Goal: Contribute content: Add original content to the website for others to see

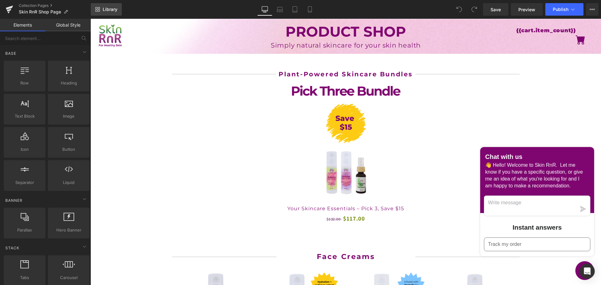
click at [111, 12] on link "Library" at bounding box center [106, 9] width 31 height 13
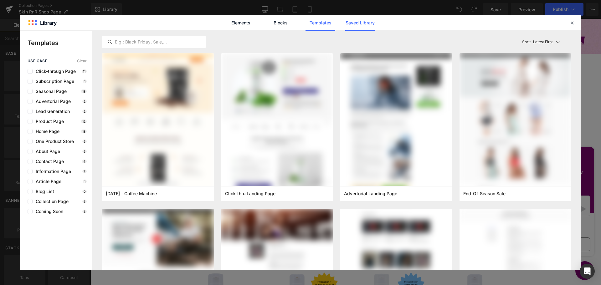
click at [348, 24] on link "Saved Library" at bounding box center [360, 23] width 30 height 16
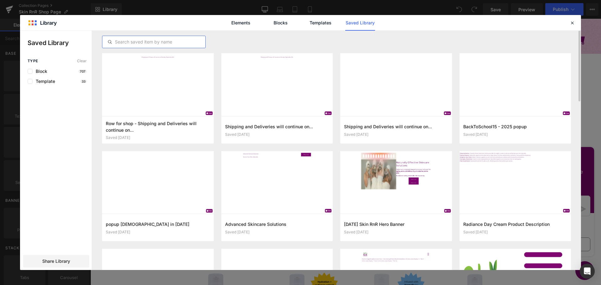
click at [144, 42] on input "text" at bounding box center [153, 42] width 103 height 8
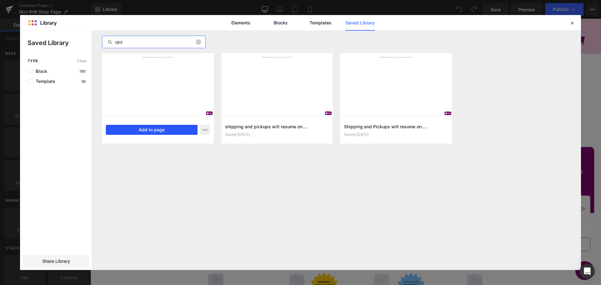
type input "ups"
click at [142, 127] on button "Add to page" at bounding box center [152, 130] width 92 height 10
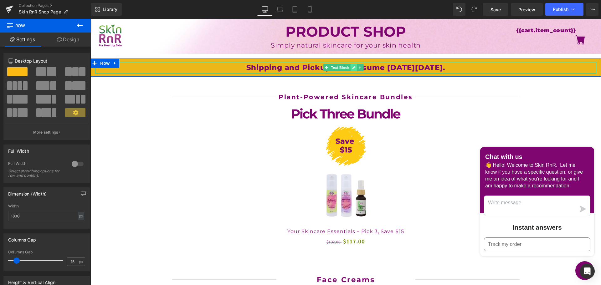
click at [353, 67] on icon at bounding box center [353, 68] width 3 height 4
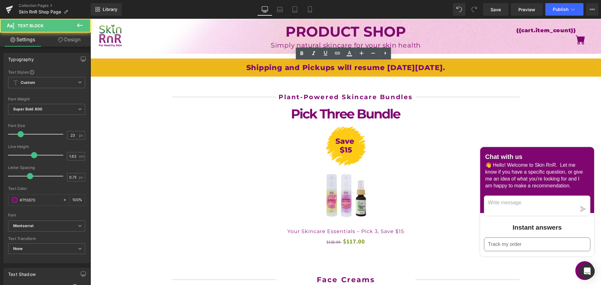
click at [337, 67] on p "Shipping and Pickups will resume [DATE][DATE]." at bounding box center [345, 68] width 501 height 12
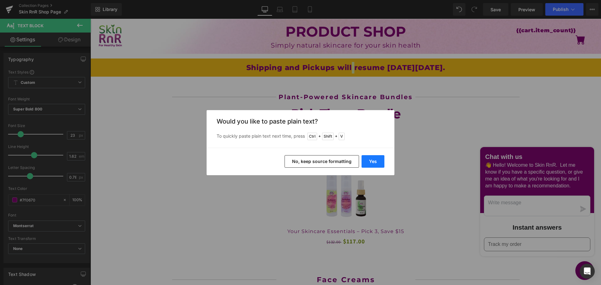
click at [371, 162] on button "Yes" at bounding box center [373, 161] width 23 height 13
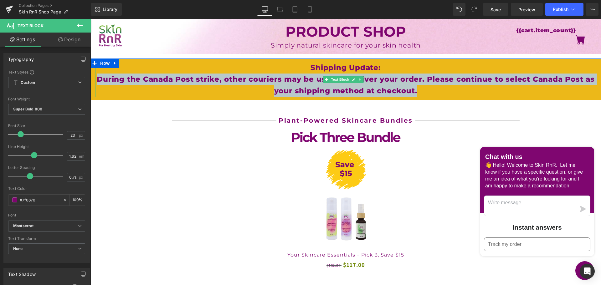
drag, startPoint x: 424, startPoint y: 91, endPoint x: 102, endPoint y: 79, distance: 322.8
click at [102, 79] on p "During the Canada Post strike, other couriers may be used to deliver your order…" at bounding box center [345, 85] width 501 height 23
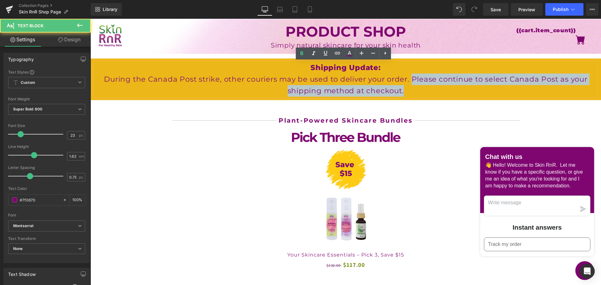
drag, startPoint x: 410, startPoint y: 79, endPoint x: 410, endPoint y: 90, distance: 11.0
click at [410, 90] on p "During the Canada Post strike, other couriers may be used to deliver your order…" at bounding box center [345, 85] width 501 height 23
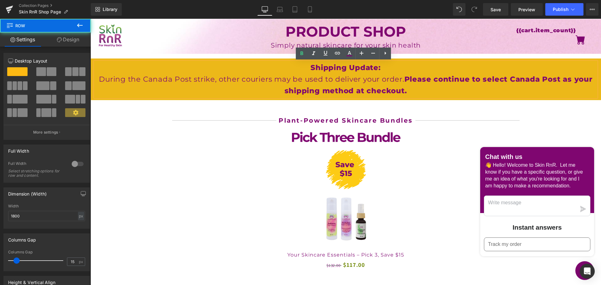
click at [100, 59] on div "Shipping Update: During the Canada Post strike, other couriers may be used to d…" at bounding box center [346, 80] width 511 height 42
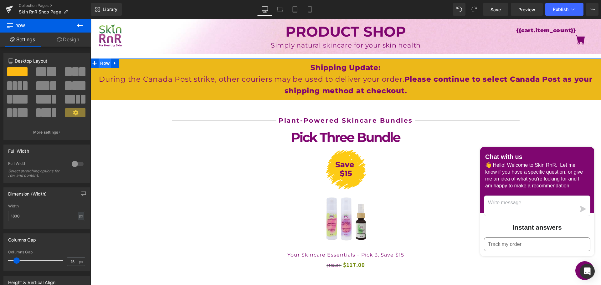
drag, startPoint x: 108, startPoint y: 62, endPoint x: 156, endPoint y: 86, distance: 53.8
click at [108, 62] on span "Row" at bounding box center [105, 63] width 13 height 9
click at [69, 40] on link "Design" at bounding box center [67, 40] width 45 height 14
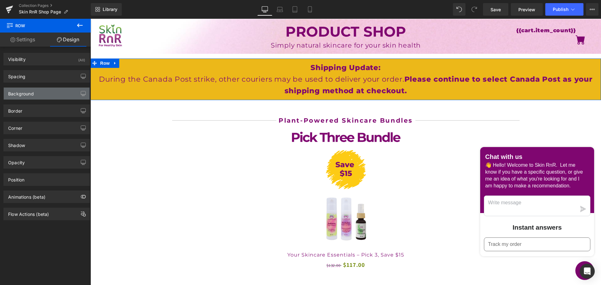
click at [39, 93] on div "Background" at bounding box center [47, 94] width 86 height 12
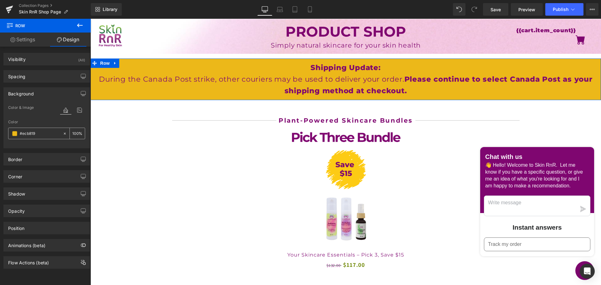
click at [31, 132] on input "#ecb819" at bounding box center [40, 133] width 40 height 7
click at [16, 133] on span at bounding box center [14, 133] width 5 height 5
click at [36, 134] on input "#ecb819" at bounding box center [40, 133] width 40 height 7
click at [13, 132] on span at bounding box center [14, 133] width 5 height 5
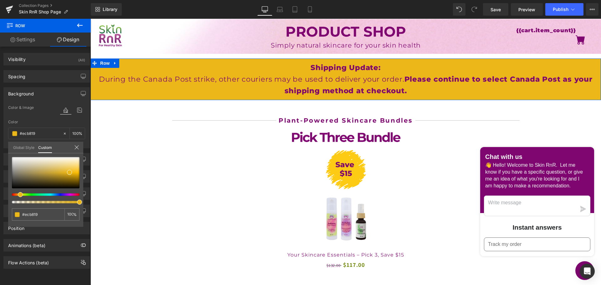
type input "#a5ec17"
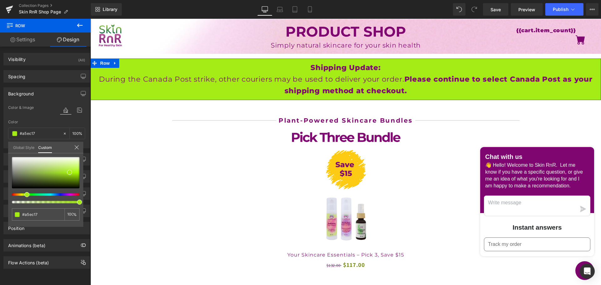
click at [24, 195] on div at bounding box center [43, 195] width 68 height 3
type input "#e1ec17"
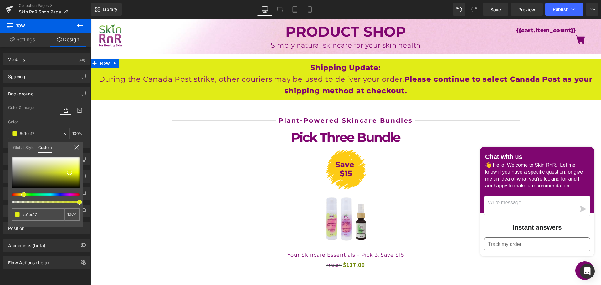
click at [21, 195] on div at bounding box center [43, 195] width 68 height 3
type input "#ece517"
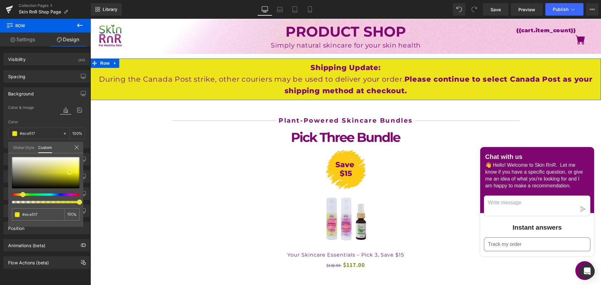
click at [20, 195] on div at bounding box center [43, 195] width 68 height 3
type input "#ecda17"
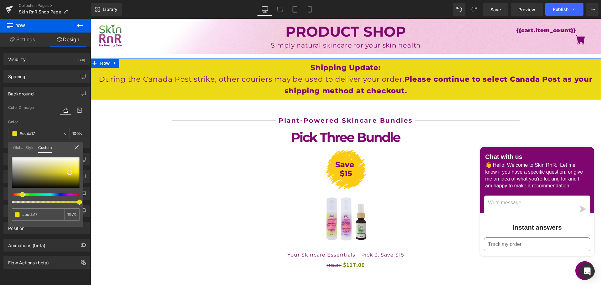
click at [20, 195] on div at bounding box center [43, 195] width 68 height 3
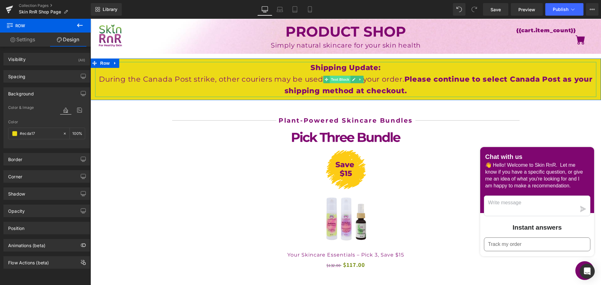
click at [335, 82] on span "Text Block" at bounding box center [340, 80] width 21 height 8
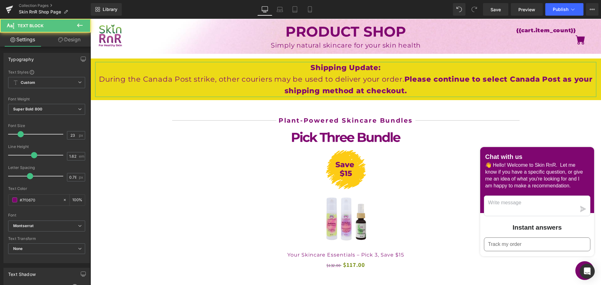
click at [69, 40] on link "Design" at bounding box center [69, 40] width 45 height 14
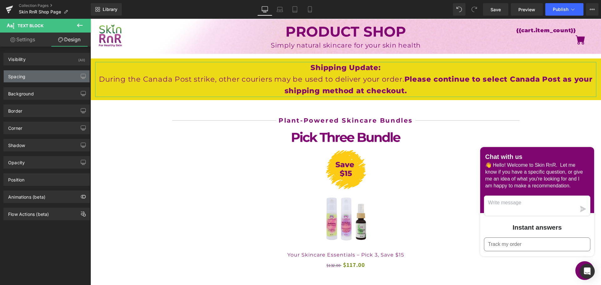
click at [28, 76] on div "Spacing" at bounding box center [47, 76] width 86 height 12
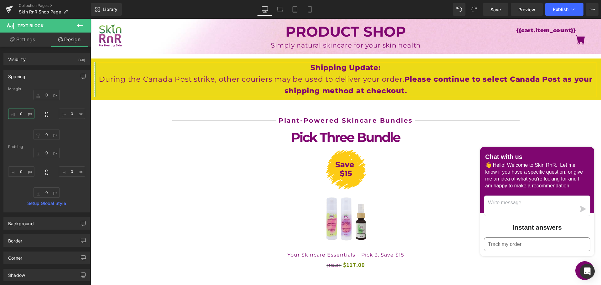
click at [21, 113] on input "0" at bounding box center [21, 114] width 26 height 10
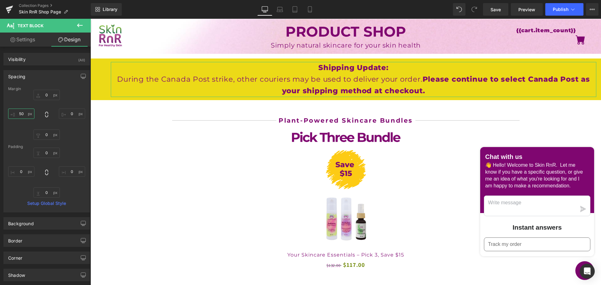
type input "50"
click at [45, 114] on icon at bounding box center [47, 115] width 6 height 6
type input "50"
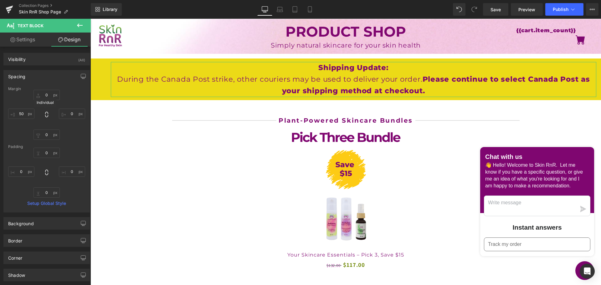
type input "50"
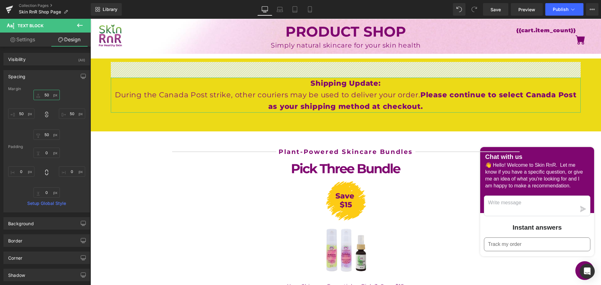
click at [48, 94] on input "50" at bounding box center [47, 95] width 26 height 10
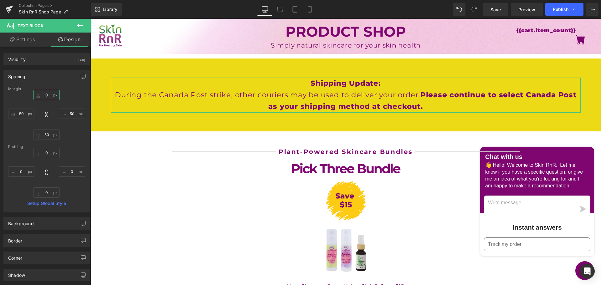
type input "0"
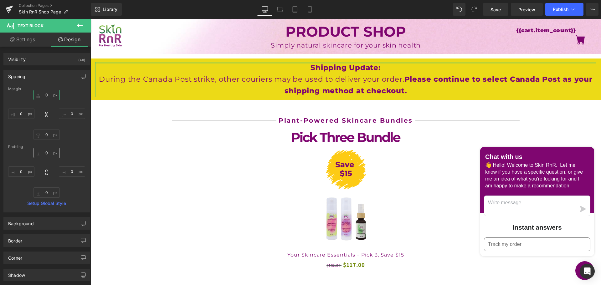
type input "0"
click at [46, 153] on input "0" at bounding box center [47, 153] width 26 height 10
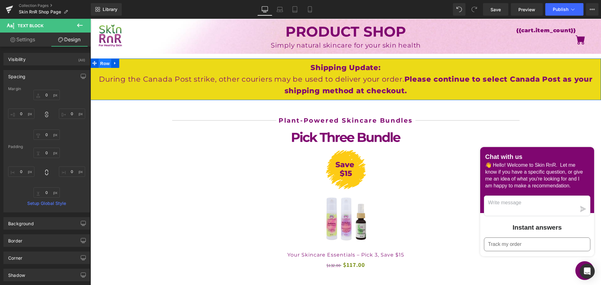
click at [104, 62] on span "Row" at bounding box center [105, 63] width 13 height 9
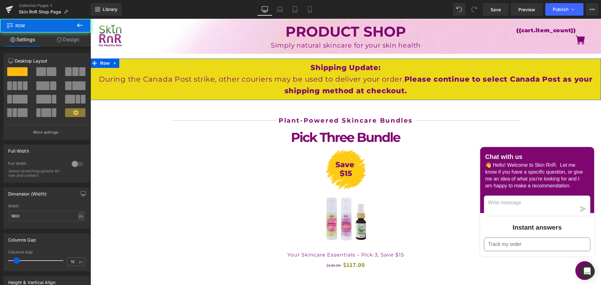
click at [70, 41] on link "Design" at bounding box center [67, 40] width 45 height 14
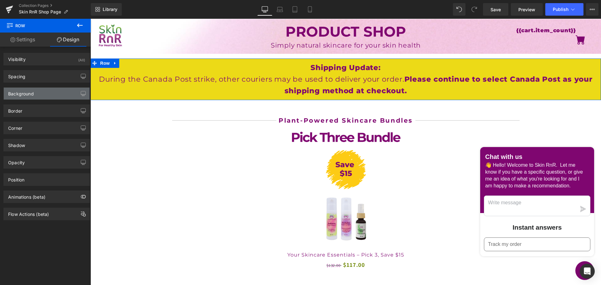
click at [40, 89] on div "Background" at bounding box center [47, 94] width 86 height 12
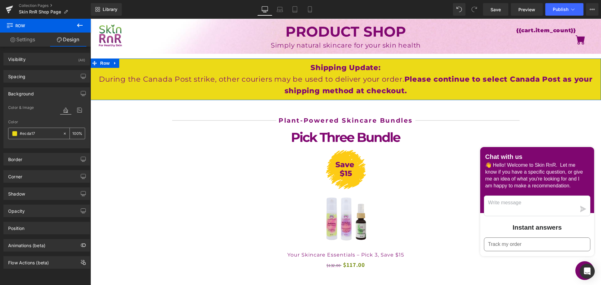
click at [36, 135] on input "#ecda17" at bounding box center [40, 133] width 40 height 7
paste input "ffde59"
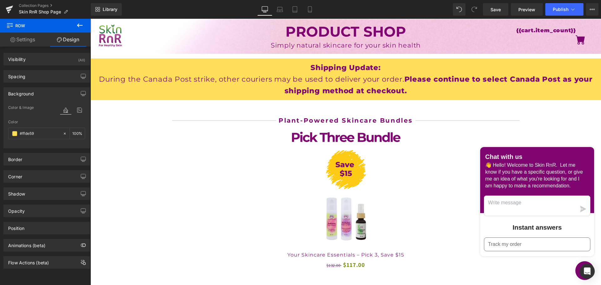
type input "#ffde59"
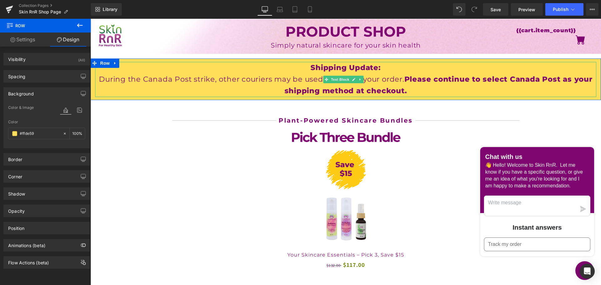
click at [307, 67] on p "Shipping Update:" at bounding box center [345, 68] width 501 height 12
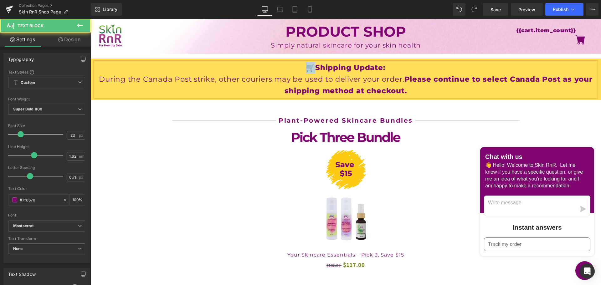
drag, startPoint x: 311, startPoint y: 66, endPoint x: 299, endPoint y: 67, distance: 11.6
click at [299, 67] on p "🛒Shipping Update:" at bounding box center [345, 68] width 501 height 12
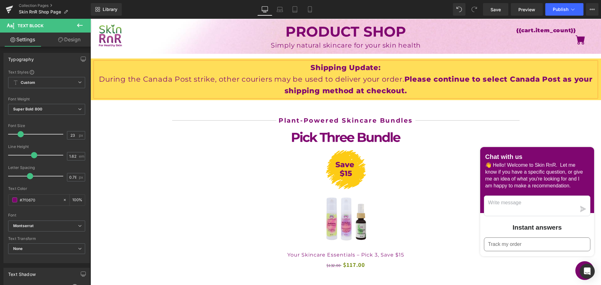
click at [304, 68] on p "Shipping Update:" at bounding box center [345, 68] width 501 height 12
click at [495, 12] on span "Save" at bounding box center [496, 9] width 10 height 7
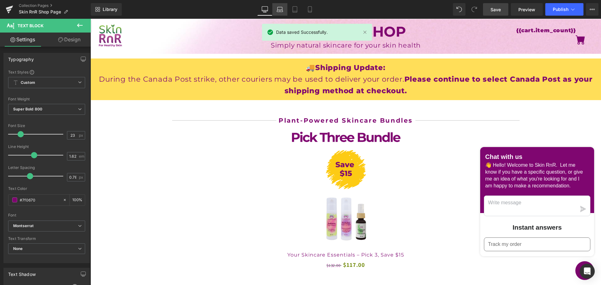
click at [278, 8] on icon at bounding box center [280, 9] width 6 height 6
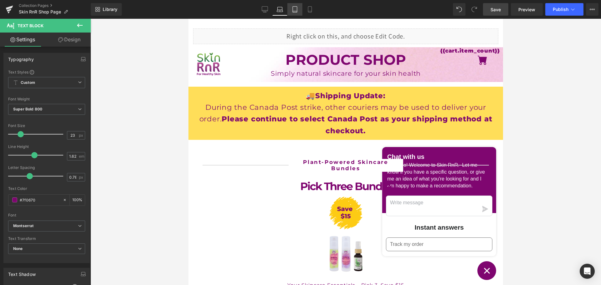
click at [296, 10] on icon at bounding box center [295, 9] width 6 height 6
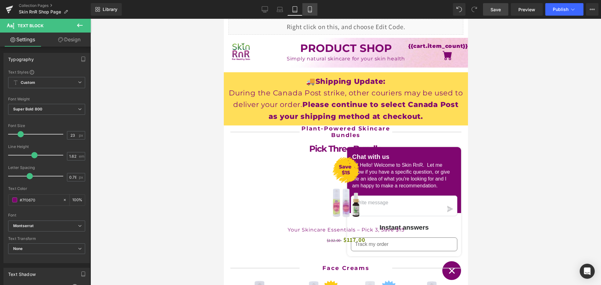
click at [309, 9] on icon at bounding box center [310, 9] width 6 height 6
type input "100"
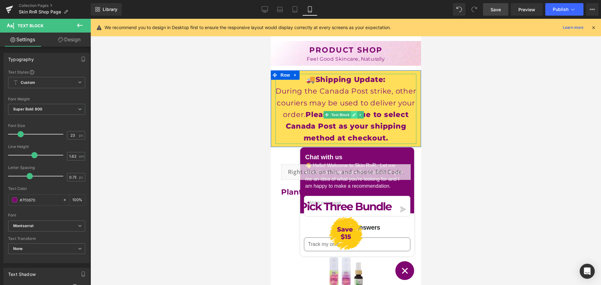
click at [352, 114] on icon at bounding box center [353, 115] width 3 height 4
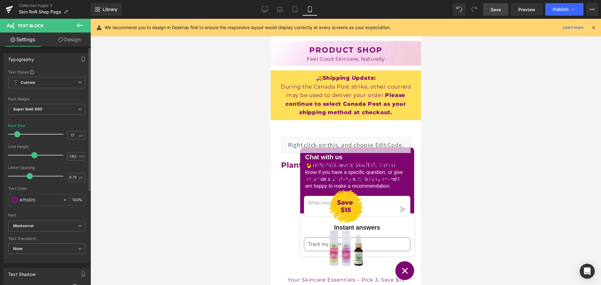
click at [19, 133] on span at bounding box center [17, 134] width 6 height 6
click at [263, 11] on icon at bounding box center [265, 9] width 6 height 5
type input "23"
type input "100"
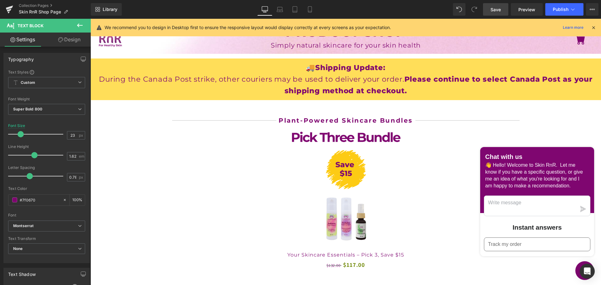
click at [496, 12] on span "Save" at bounding box center [496, 9] width 10 height 7
click at [569, 11] on button "Publish" at bounding box center [565, 9] width 38 height 13
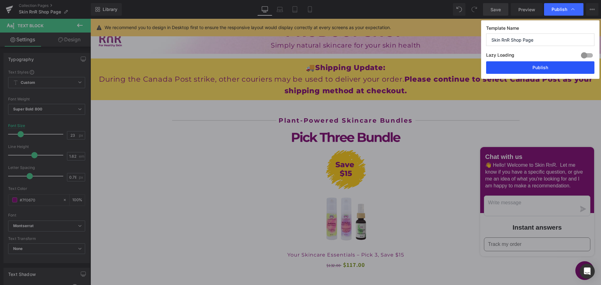
click at [540, 68] on button "Publish" at bounding box center [540, 67] width 108 height 13
